Goal: Information Seeking & Learning: Understand process/instructions

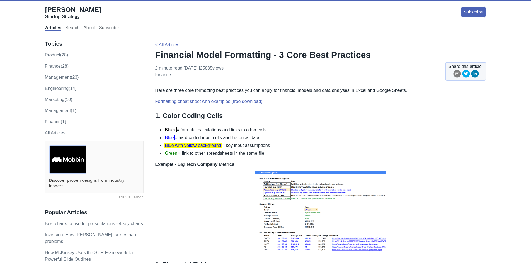
click at [193, 129] on li "Black = formula, calculations and links to other cells" at bounding box center [325, 130] width 322 height 7
click at [184, 139] on li "Blue = hard coded input cells and historical data" at bounding box center [325, 138] width 322 height 7
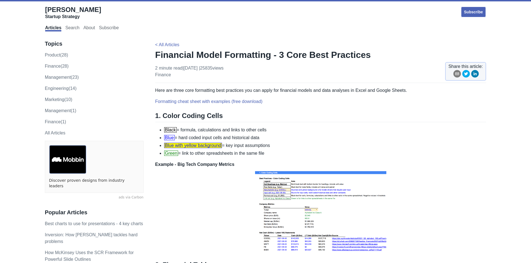
click at [197, 147] on span "Blue with yellow background" at bounding box center [193, 145] width 58 height 5
